Goal: Task Accomplishment & Management: Manage account settings

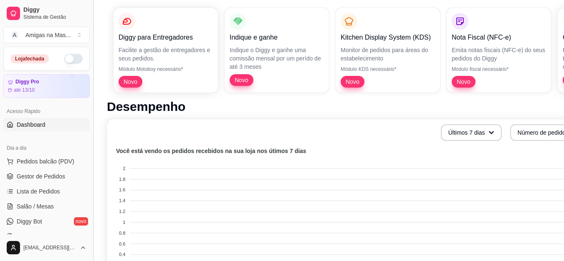
scroll to position [100, 0]
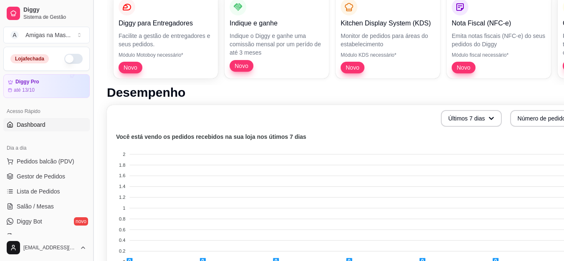
click at [90, 176] on button "Toggle Sidebar" at bounding box center [93, 130] width 7 height 261
click at [112, 176] on foreignobject at bounding box center [347, 205] width 471 height 146
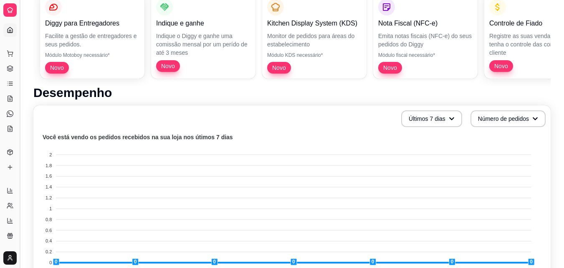
click at [19, 148] on button "Toggle Sidebar" at bounding box center [19, 134] width 7 height 268
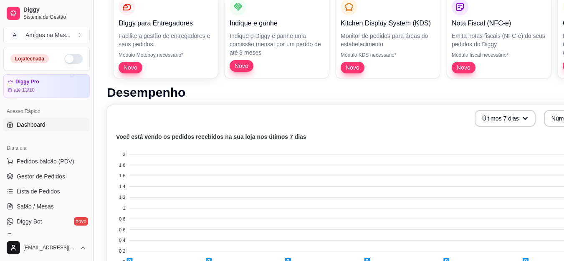
click at [90, 237] on button "Toggle Sidebar" at bounding box center [93, 130] width 7 height 261
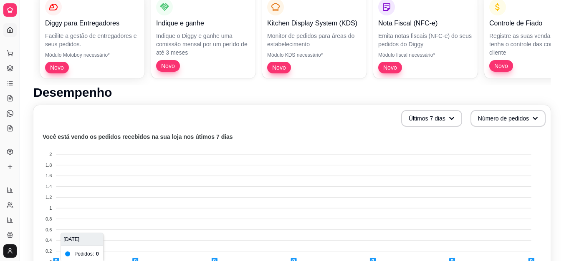
click at [90, 236] on foreignobject at bounding box center [291, 205] width 507 height 146
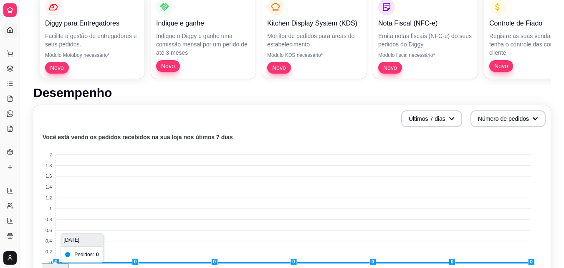
click at [90, 236] on foreignobject at bounding box center [291, 205] width 507 height 146
click at [20, 220] on button "Toggle Sidebar" at bounding box center [19, 134] width 7 height 268
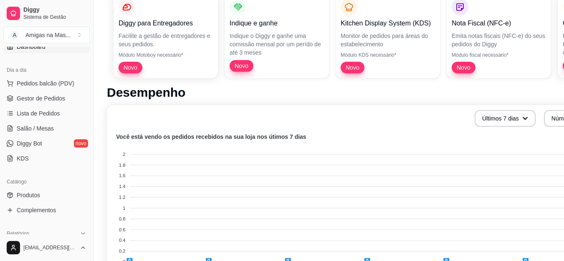
scroll to position [84, 0]
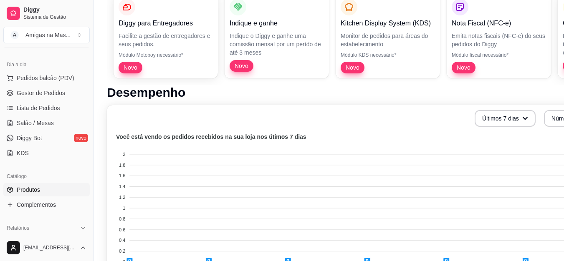
click at [25, 187] on span "Produtos" at bounding box center [28, 190] width 23 height 8
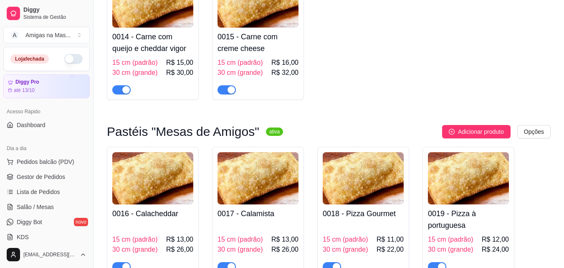
scroll to position [952, 0]
